Goal: Task Accomplishment & Management: Manage account settings

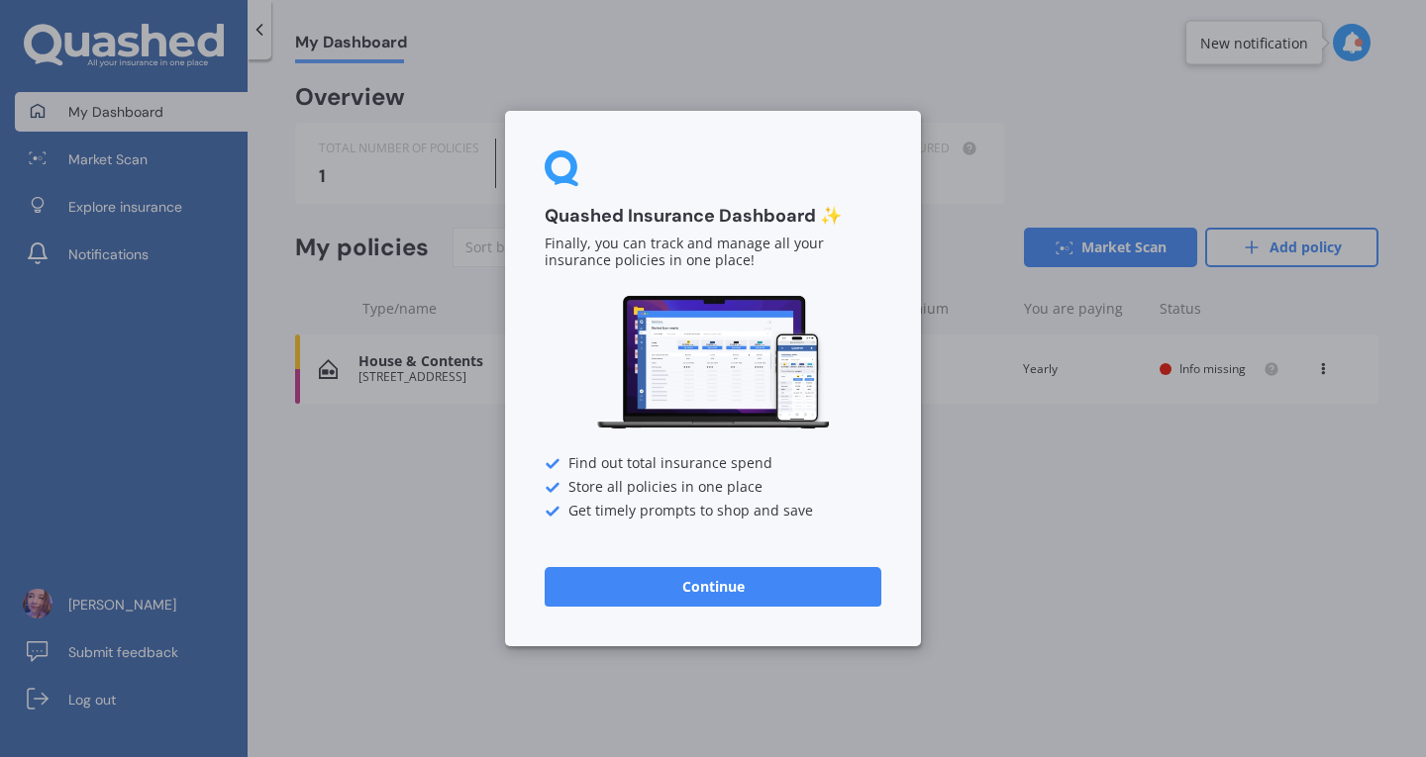
click at [1028, 91] on div "Quashed Insurance Dashboard ✨ Finally, you can track and manage all your insura…" at bounding box center [713, 378] width 1426 height 757
click at [854, 583] on button "Continue" at bounding box center [713, 587] width 337 height 40
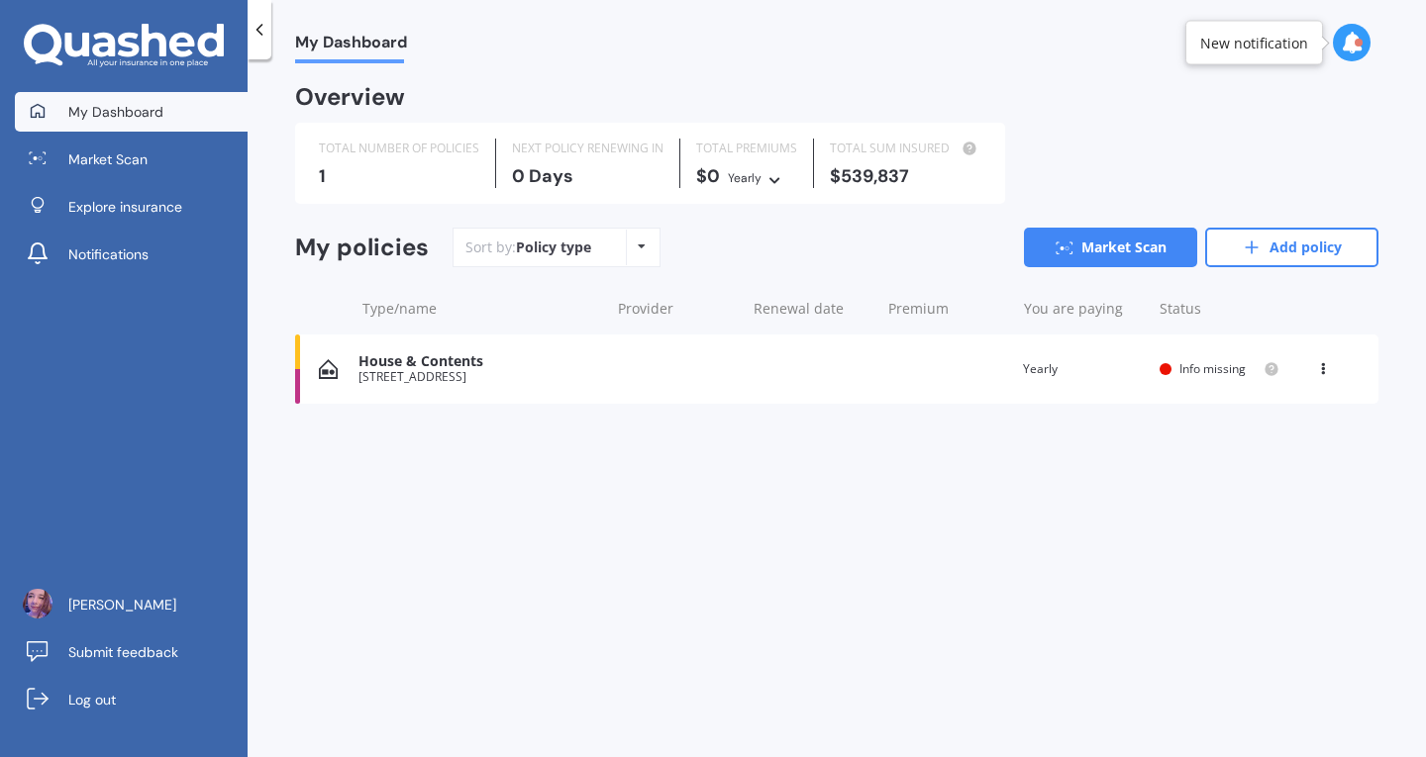
click at [952, 360] on div "House & Contents [STREET_ADDRESS] date Premium You are paying Yearly Status Inf…" at bounding box center [836, 369] width 1083 height 69
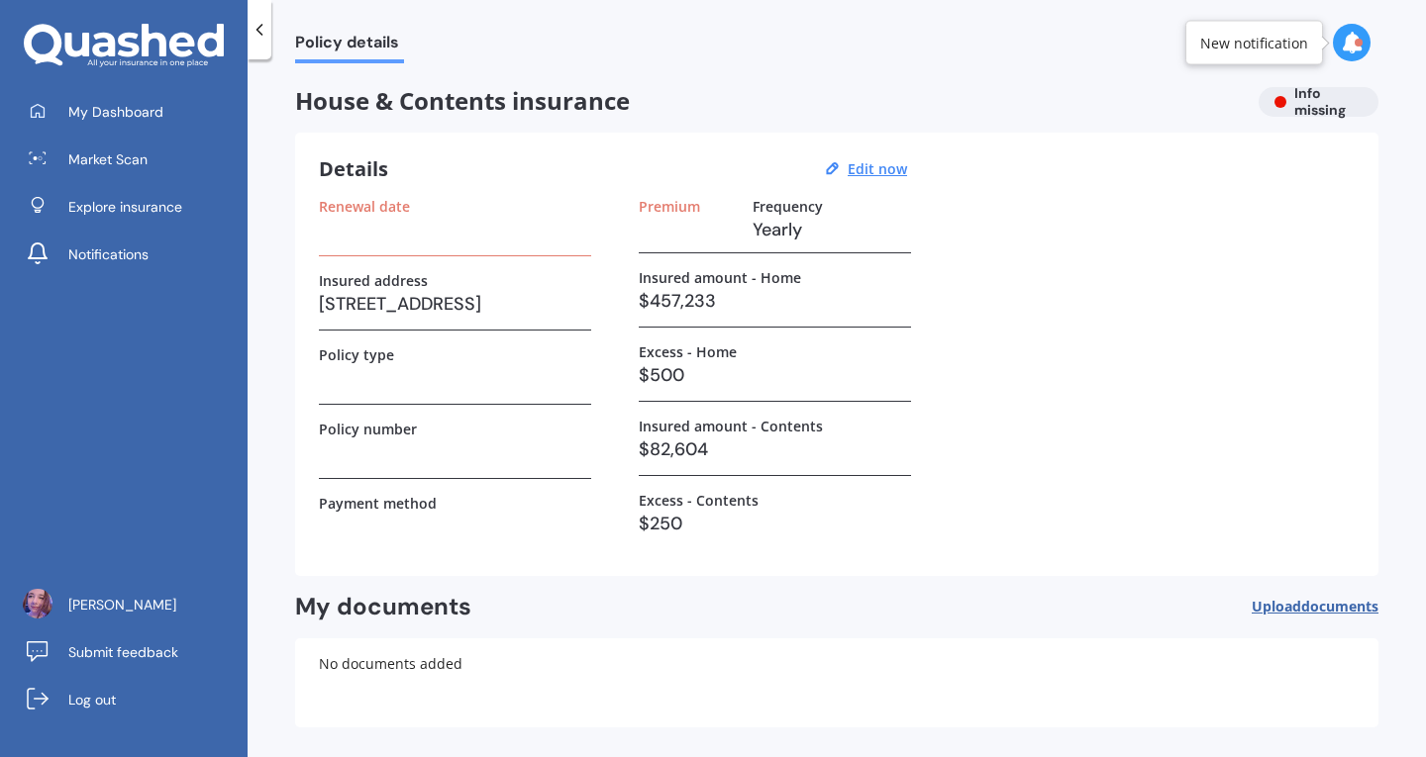
click at [719, 423] on label "Insured amount - Contents" at bounding box center [731, 426] width 184 height 17
